Goal: Connect with others: Connect with others

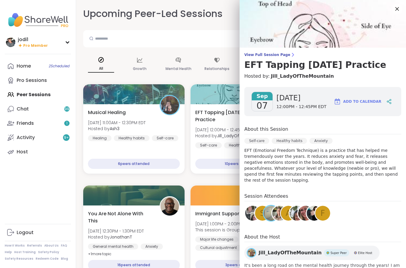
click at [403, 11] on img at bounding box center [323, 24] width 166 height 48
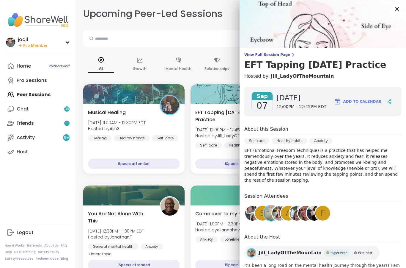
click at [399, 10] on icon at bounding box center [397, 8] width 7 height 7
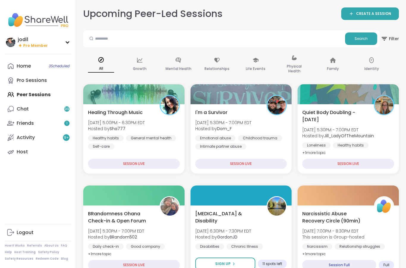
click at [25, 138] on div "Activity 9 +" at bounding box center [26, 137] width 18 height 7
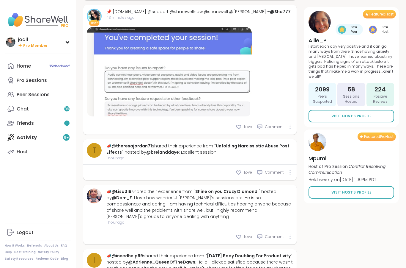
scroll to position [182, 0]
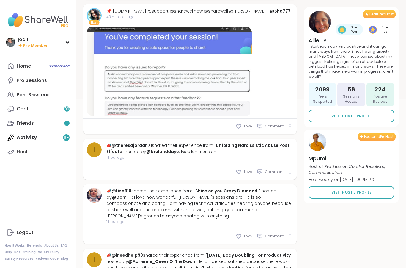
click at [23, 125] on div "Friends 1" at bounding box center [25, 123] width 17 height 7
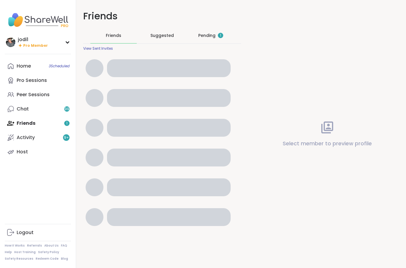
scroll to position [24, 0]
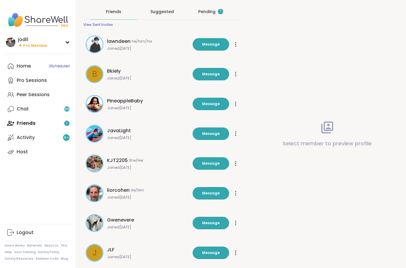
click at [213, 13] on div "Pending 1" at bounding box center [210, 12] width 25 height 6
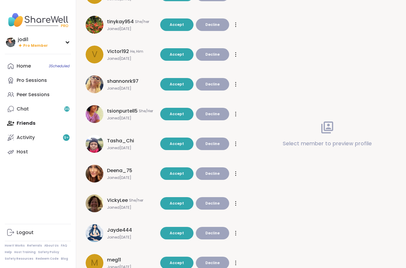
scroll to position [97, 0]
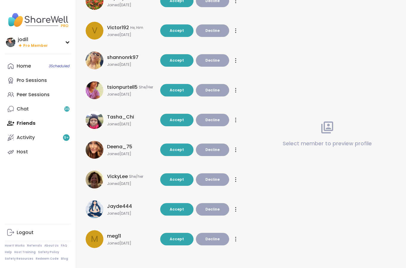
click at [184, 121] on span "Accept" at bounding box center [177, 119] width 14 height 5
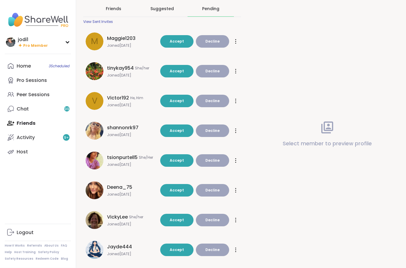
scroll to position [0, 0]
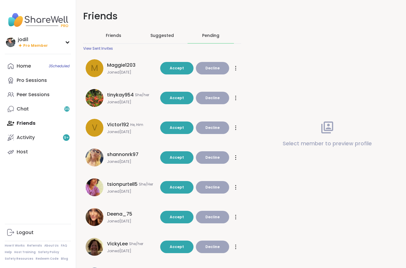
click at [104, 31] on div "Friends" at bounding box center [113, 35] width 46 height 15
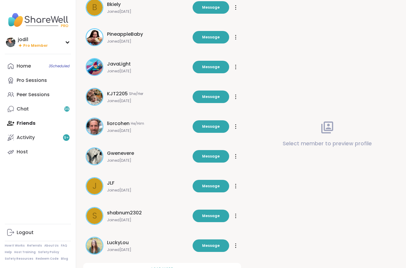
scroll to position [114, 0]
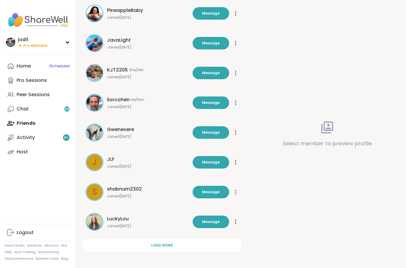
click at [166, 245] on span "Load more" at bounding box center [162, 244] width 22 height 5
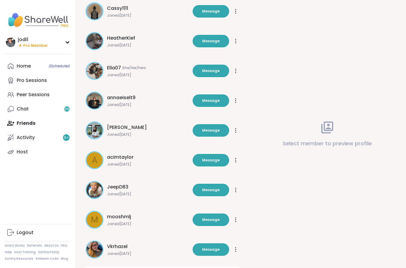
scroll to position [388, 0]
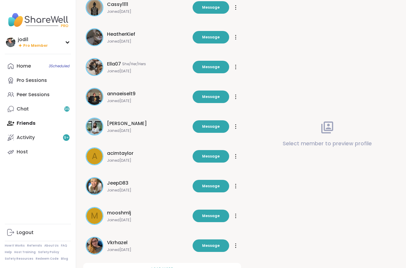
click at [173, 267] on button "Load more" at bounding box center [162, 268] width 158 height 12
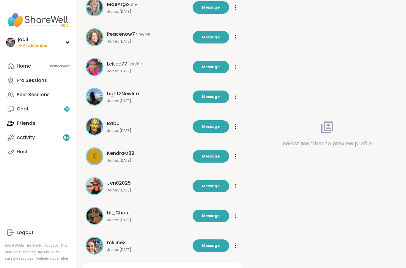
scroll to position [709, 0]
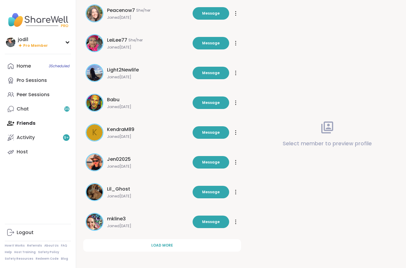
click at [170, 245] on span "Load more" at bounding box center [162, 244] width 22 height 5
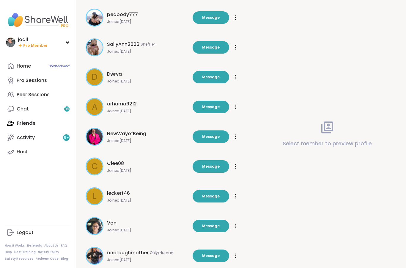
scroll to position [982, 0]
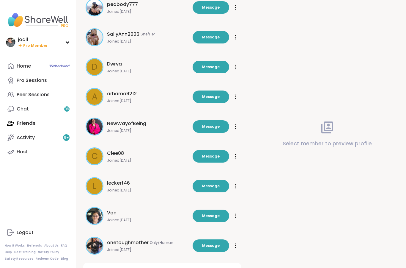
click at [173, 267] on button "Load more" at bounding box center [162, 268] width 158 height 12
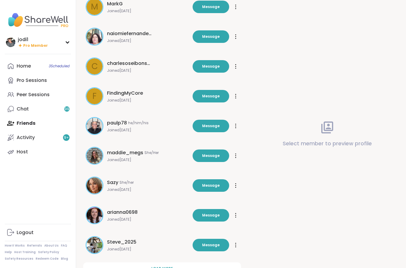
scroll to position [1279, 0]
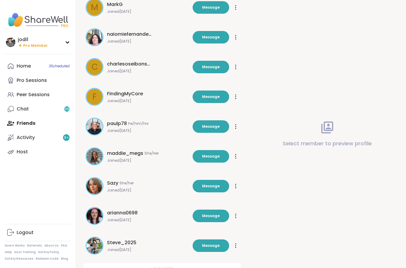
click at [170, 267] on button "Load more" at bounding box center [162, 268] width 158 height 12
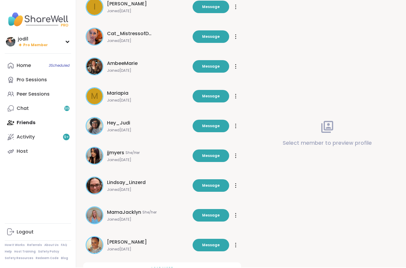
scroll to position [1600, 0]
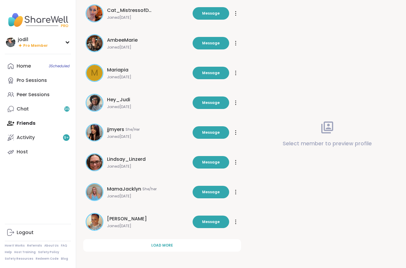
click at [173, 246] on button "Load more" at bounding box center [162, 245] width 158 height 12
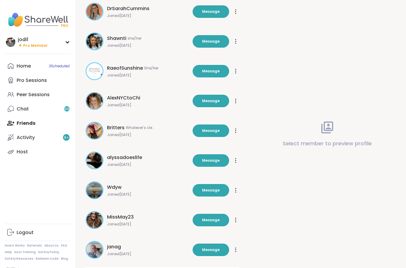
scroll to position [1874, 0]
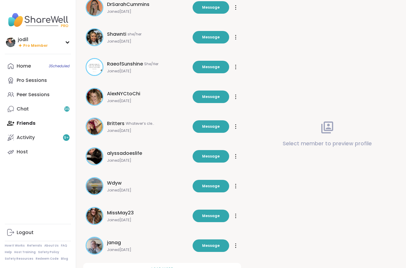
click at [170, 267] on span "Load more" at bounding box center [162, 268] width 22 height 5
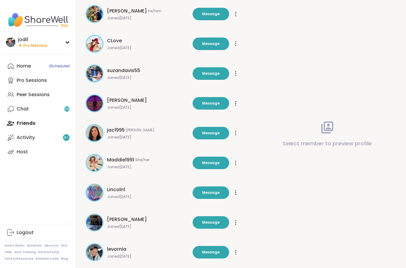
scroll to position [2171, 0]
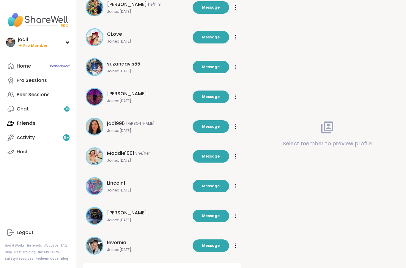
click at [168, 267] on span "Load more" at bounding box center [162, 268] width 22 height 5
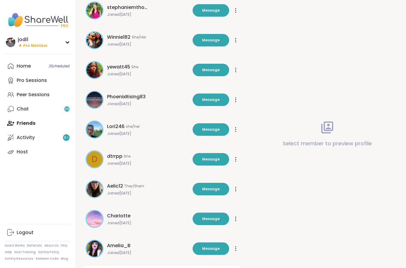
scroll to position [2468, 0]
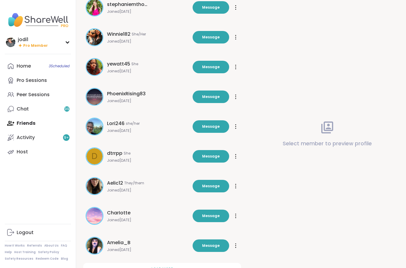
click at [166, 267] on span "Load more" at bounding box center [162, 268] width 22 height 5
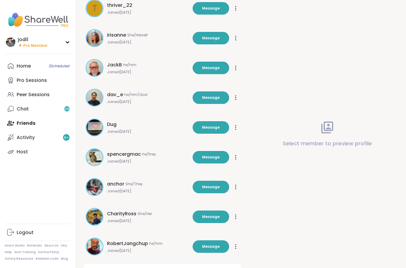
scroll to position [2766, 0]
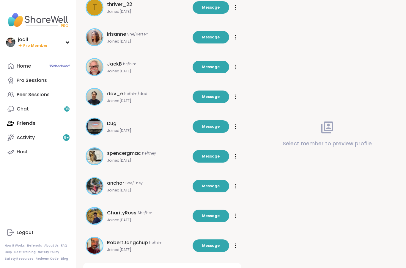
click at [167, 267] on button "Load more" at bounding box center [162, 268] width 158 height 12
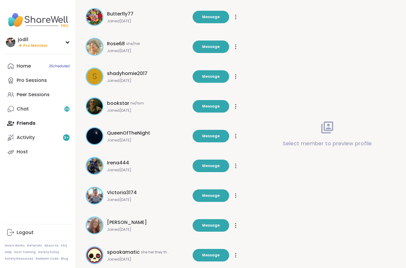
scroll to position [3063, 0]
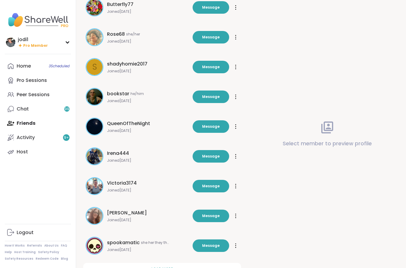
click at [174, 267] on button "Load more" at bounding box center [162, 268] width 158 height 12
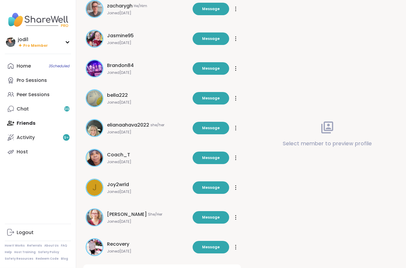
scroll to position [3360, 0]
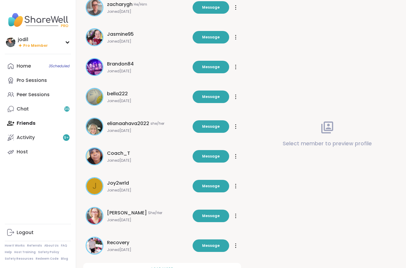
click at [170, 267] on span "Load more" at bounding box center [162, 268] width 22 height 5
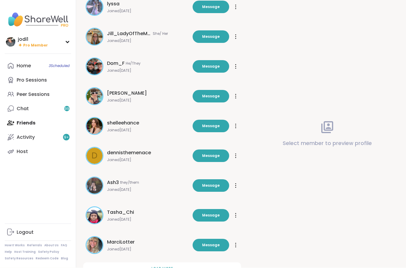
scroll to position [3658, 0]
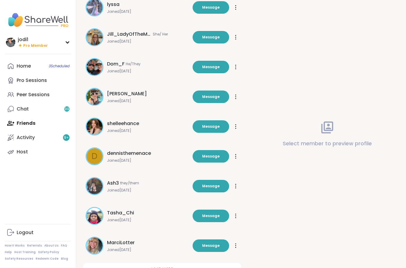
click at [170, 267] on span "Load more" at bounding box center [162, 268] width 22 height 5
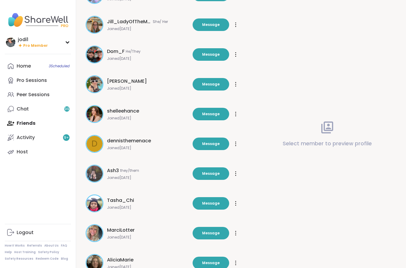
scroll to position [3694, 0]
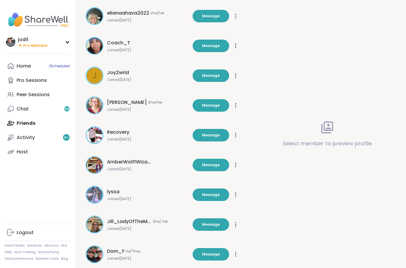
click at [127, 163] on span "AmberWolffWizard" at bounding box center [129, 161] width 45 height 7
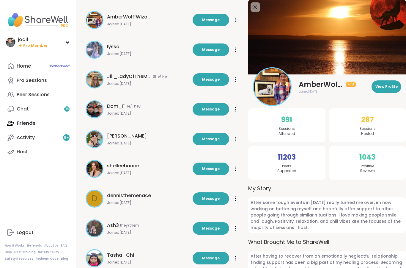
scroll to position [3614, 0]
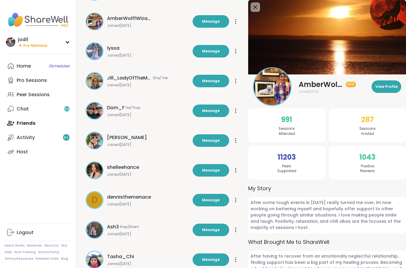
click at [387, 82] on button "View Profile" at bounding box center [387, 86] width 30 height 12
